Goal: Transaction & Acquisition: Purchase product/service

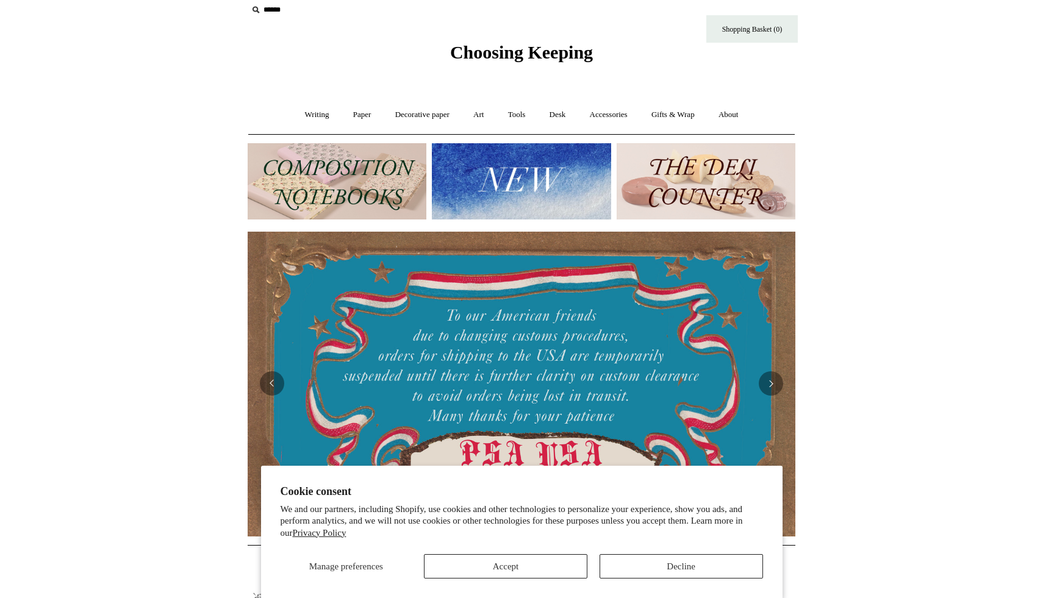
scroll to position [22, 0]
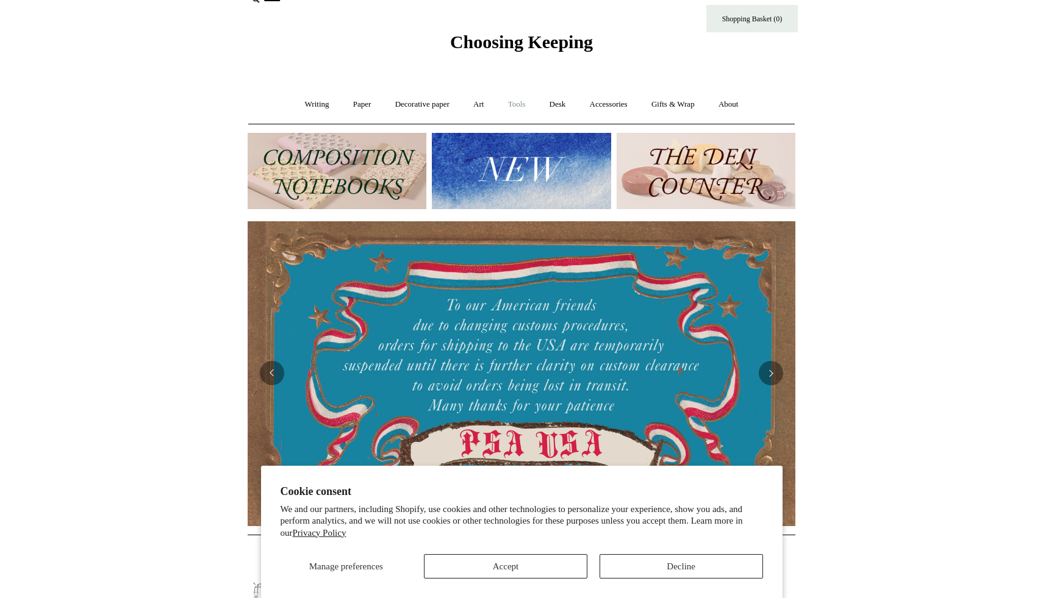
click at [517, 102] on link "Tools +" at bounding box center [517, 104] width 40 height 32
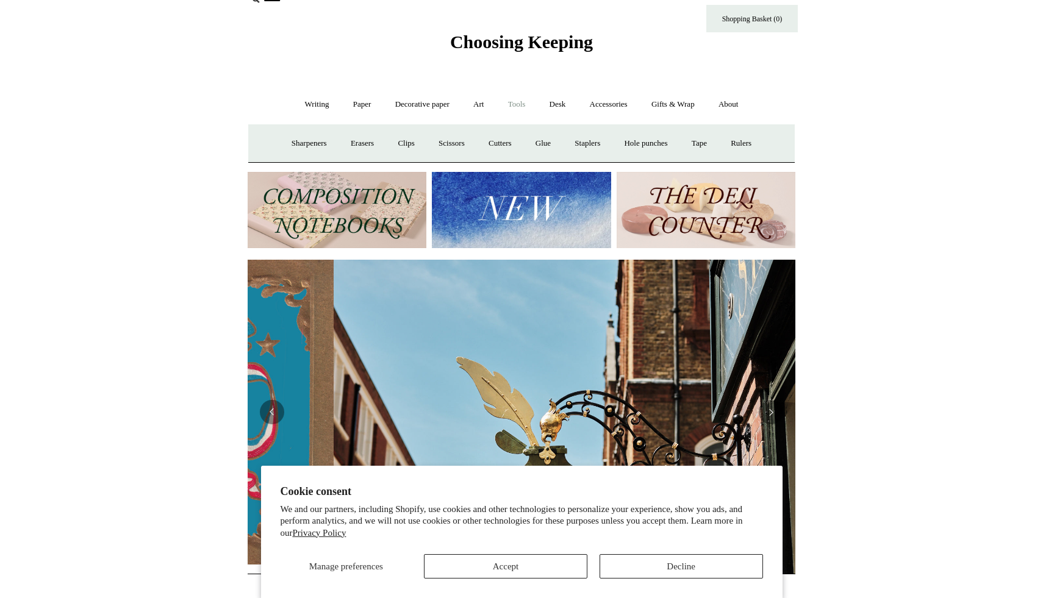
scroll to position [0, 548]
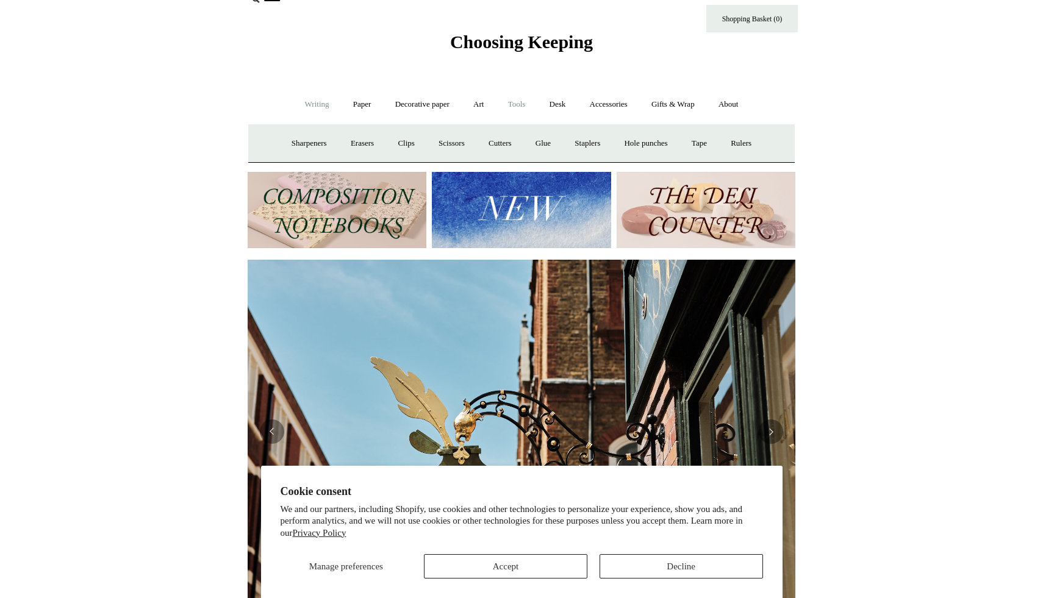
click at [311, 102] on link "Writing +" at bounding box center [317, 104] width 46 height 32
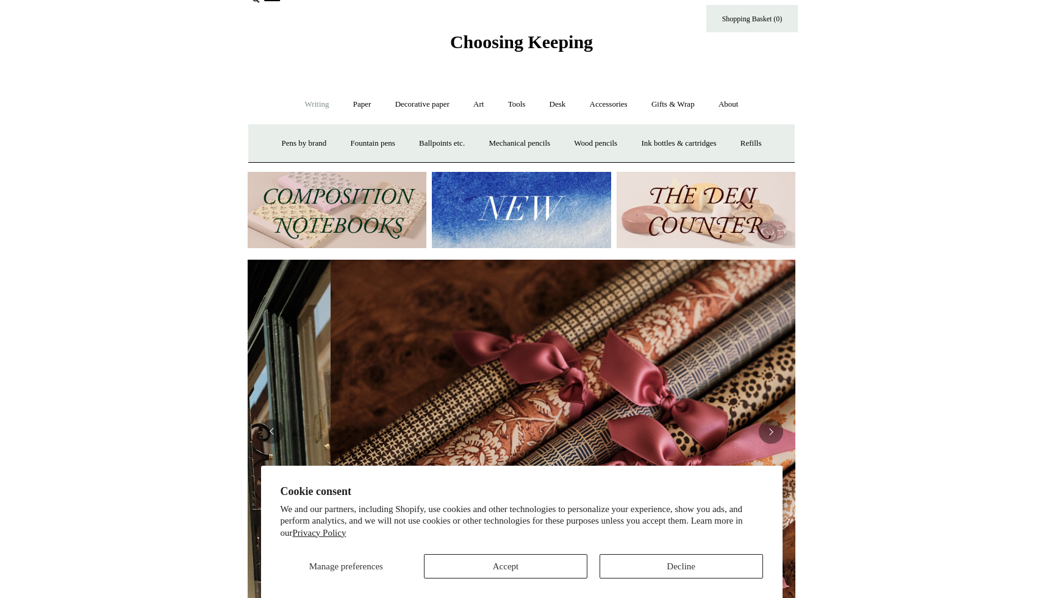
scroll to position [0, 1096]
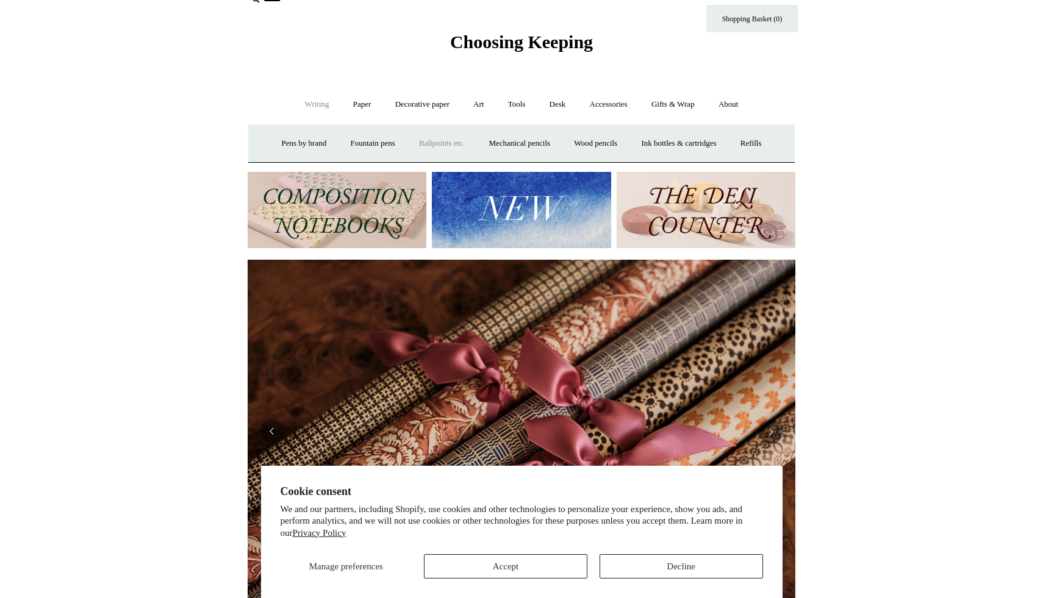
click at [451, 144] on link "Ballpoints etc. +" at bounding box center [442, 143] width 68 height 32
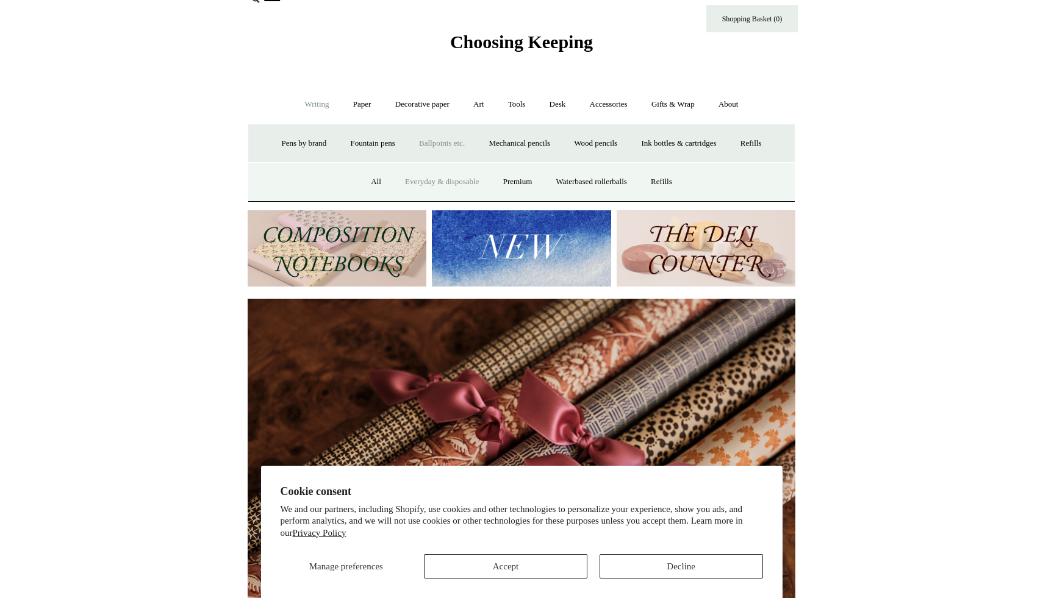
click at [423, 178] on link "Everyday & disposable" at bounding box center [442, 182] width 96 height 32
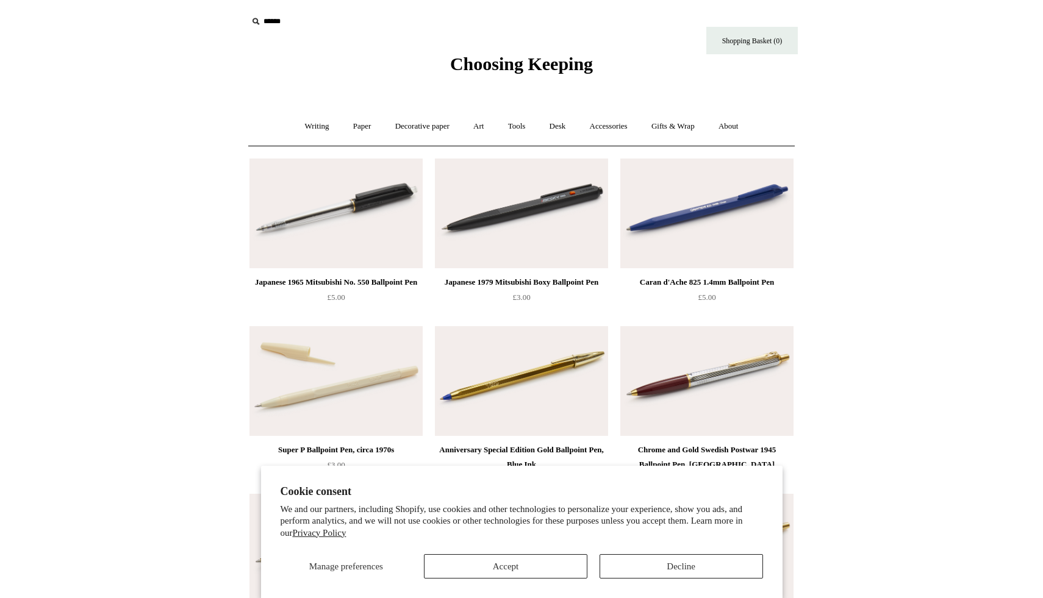
scroll to position [1, 0]
click at [519, 205] on img at bounding box center [521, 213] width 173 height 110
